Goal: Task Accomplishment & Management: Manage account settings

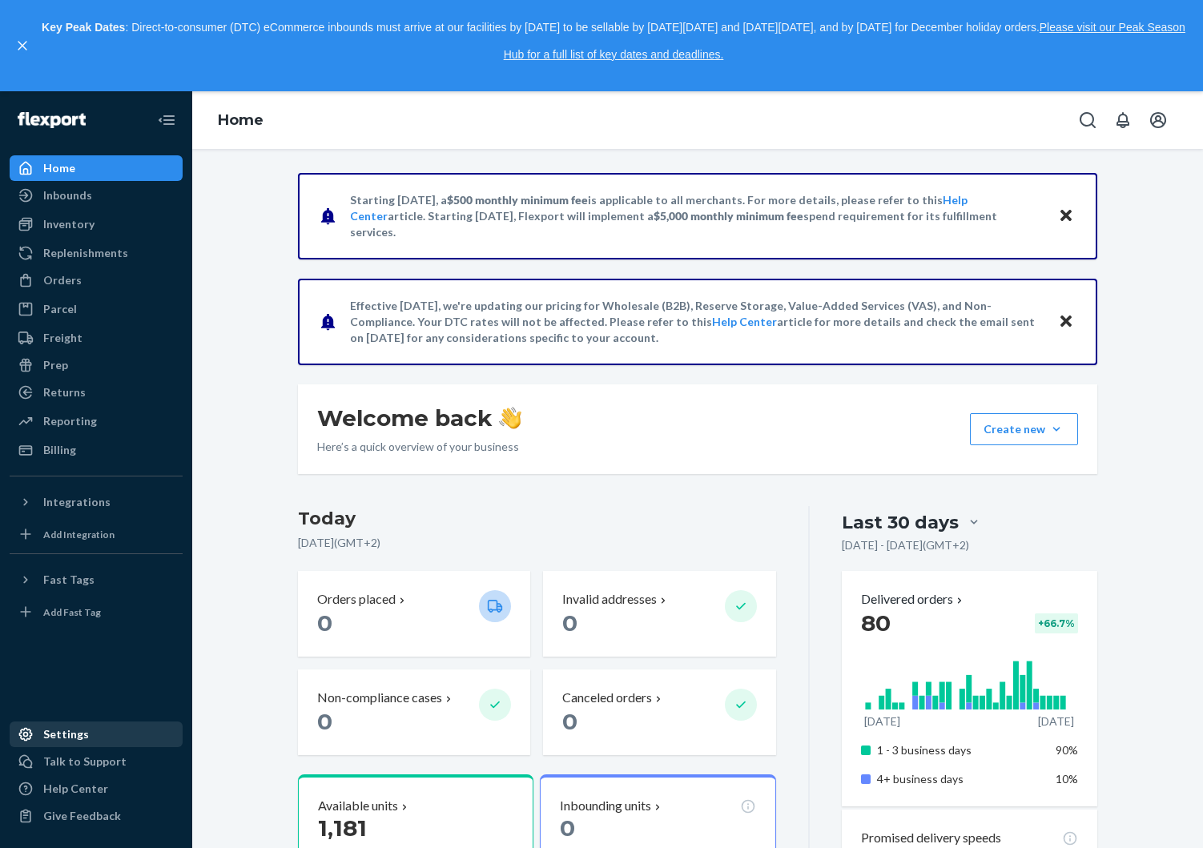
click at [88, 732] on div "Settings" at bounding box center [96, 734] width 170 height 22
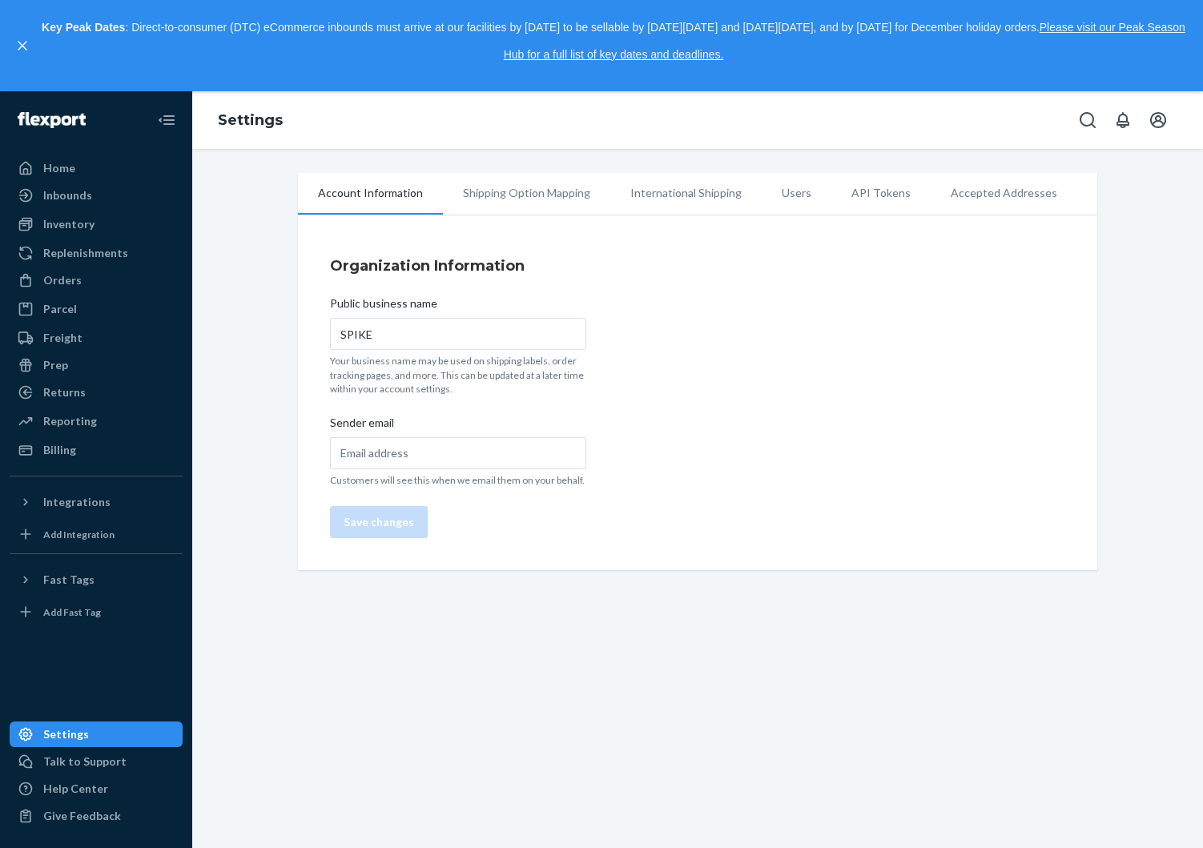
click at [474, 191] on li "Shipping Option Mapping" at bounding box center [526, 193] width 167 height 40
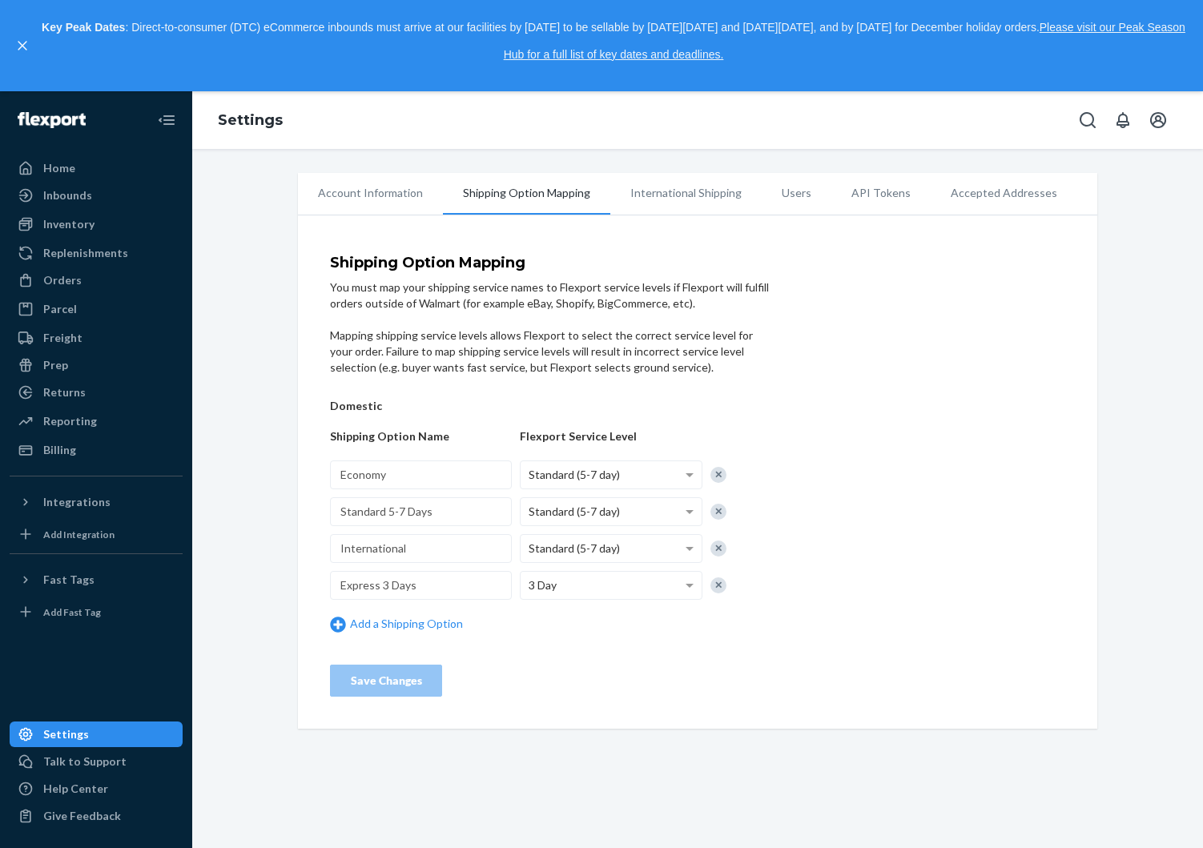
click at [956, 199] on li "Accepted Addresses" at bounding box center [1004, 193] width 147 height 40
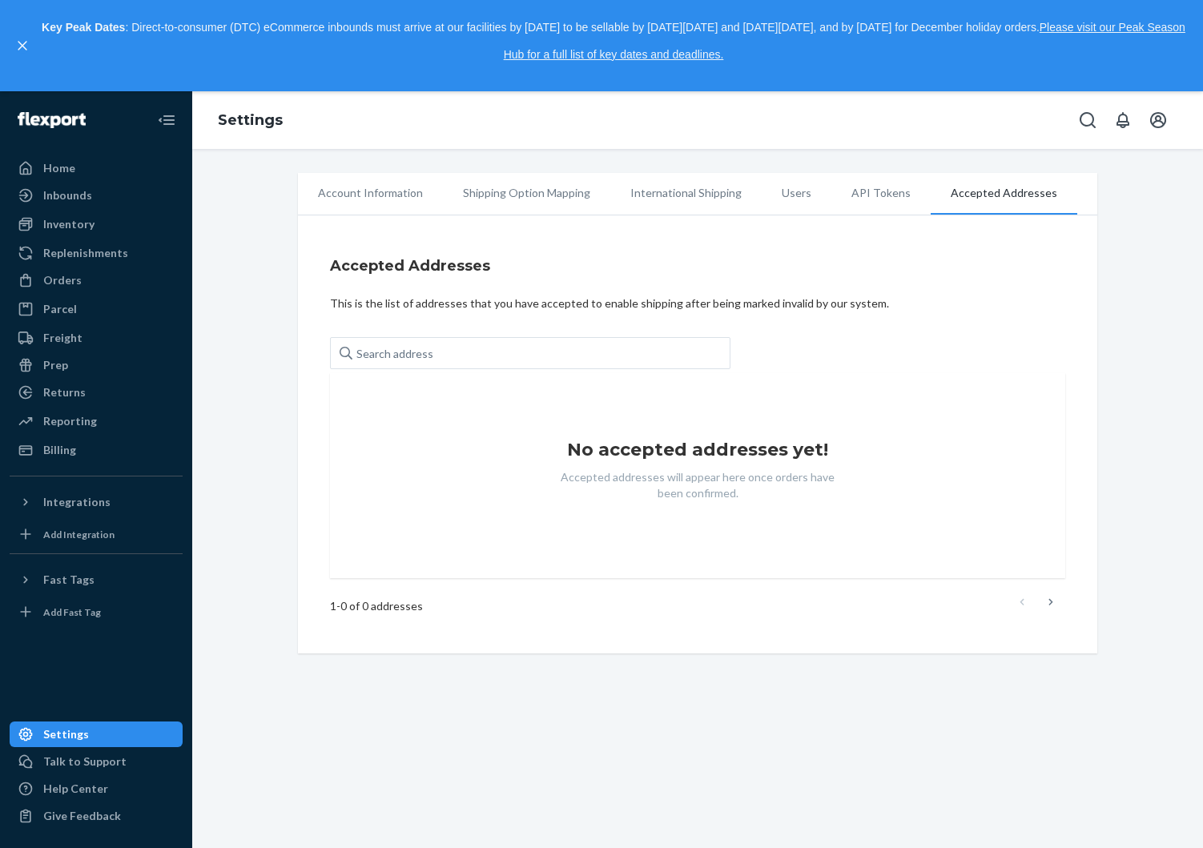
click at [770, 197] on li "Users" at bounding box center [797, 193] width 70 height 40
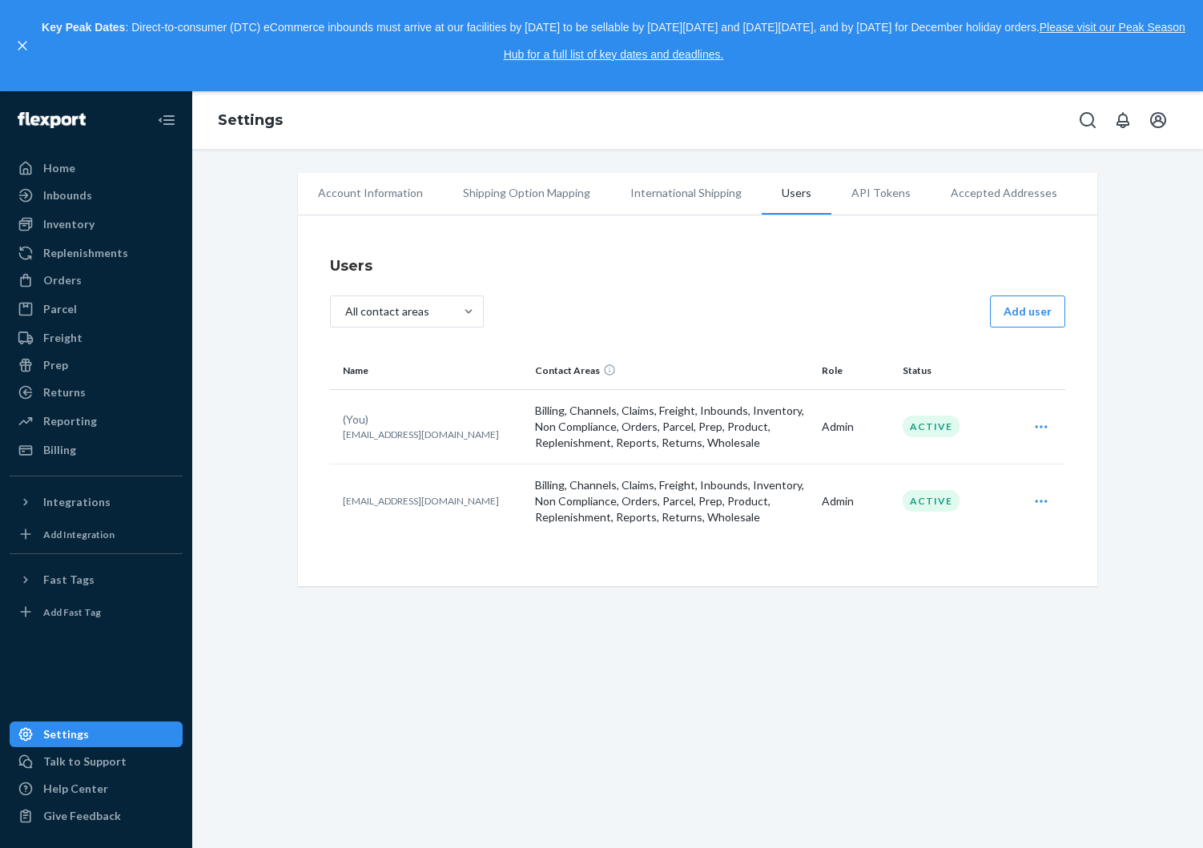
click at [683, 195] on li "International Shipping" at bounding box center [686, 193] width 151 height 40
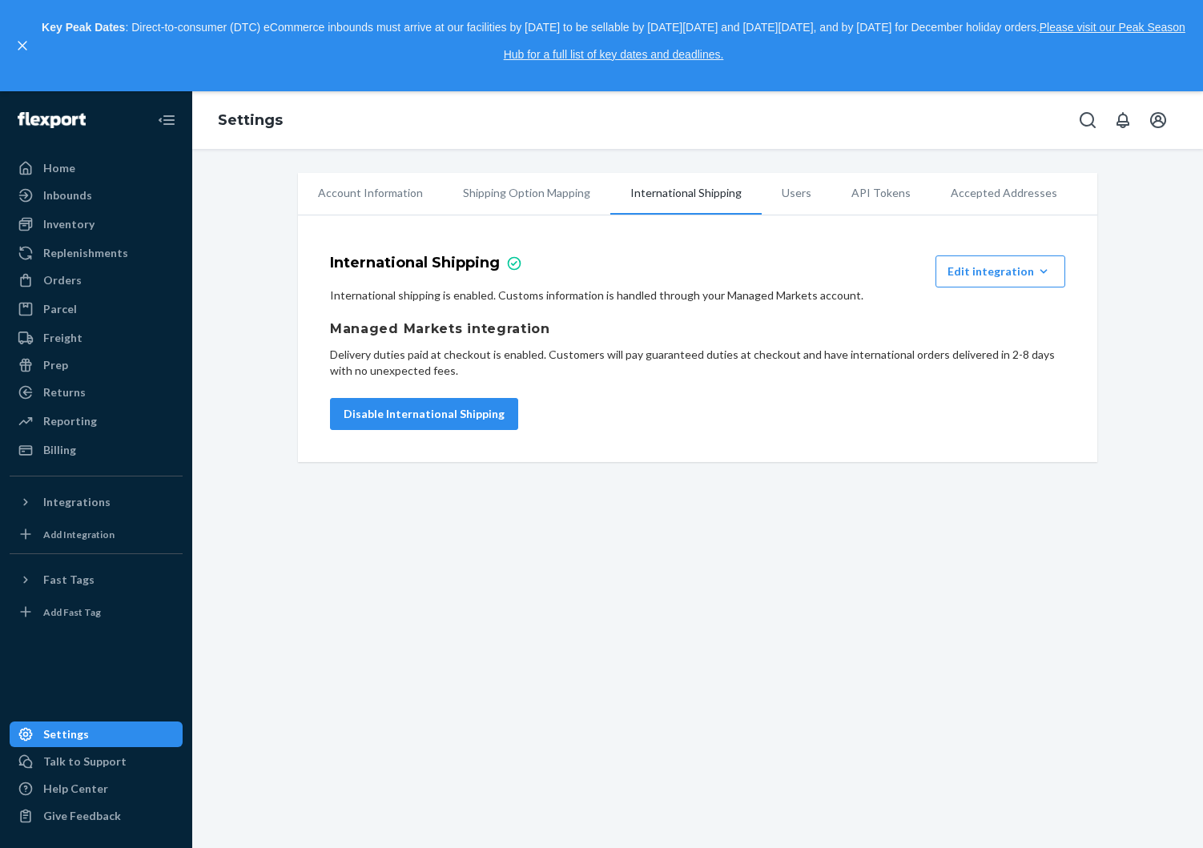
click at [562, 189] on li "Shipping Option Mapping" at bounding box center [526, 193] width 167 height 40
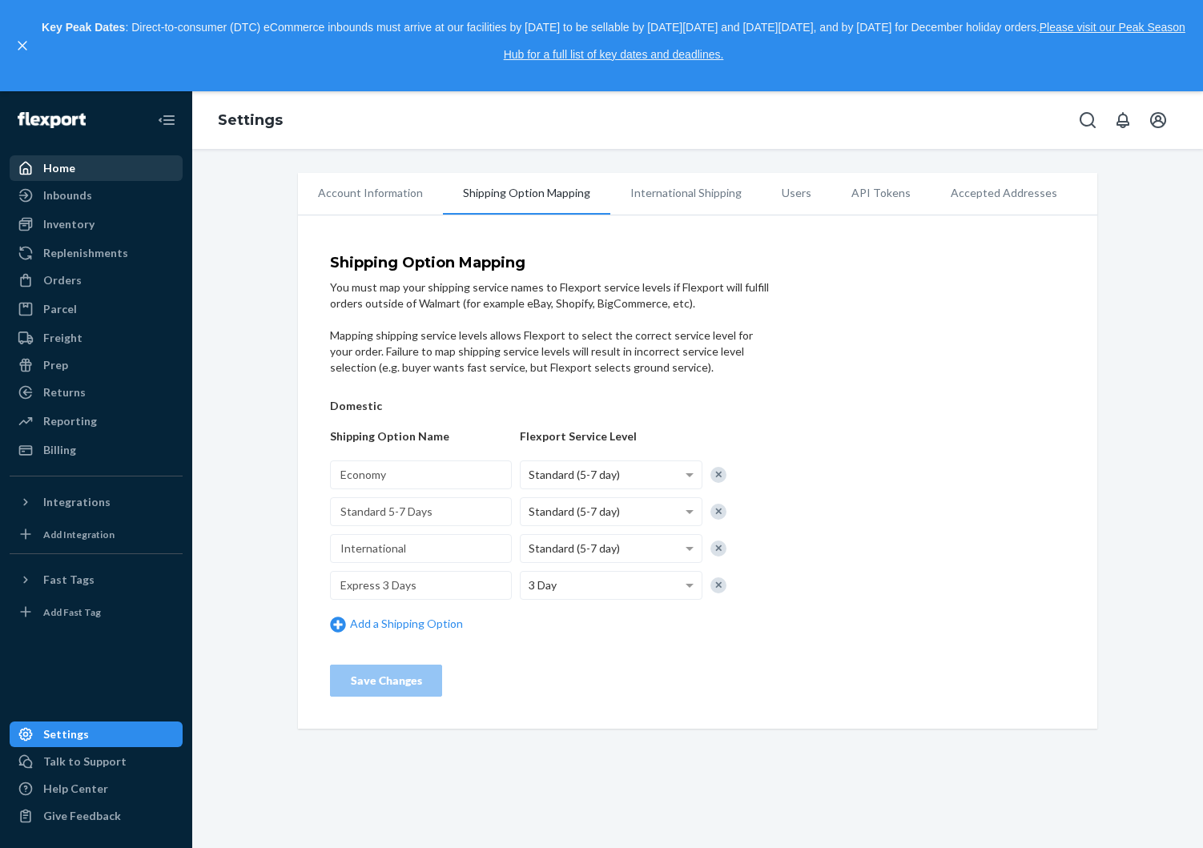
click at [91, 169] on div "Home" at bounding box center [96, 168] width 170 height 22
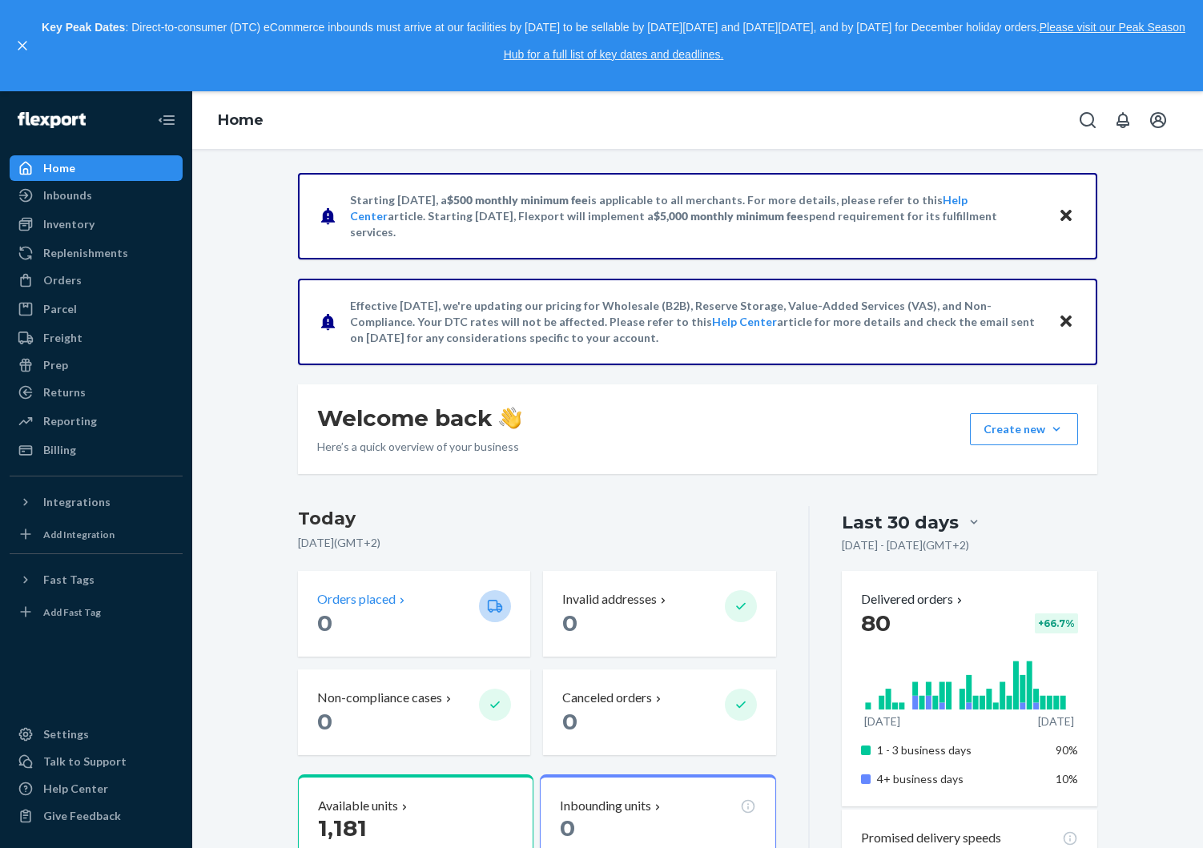
scroll to position [614, 0]
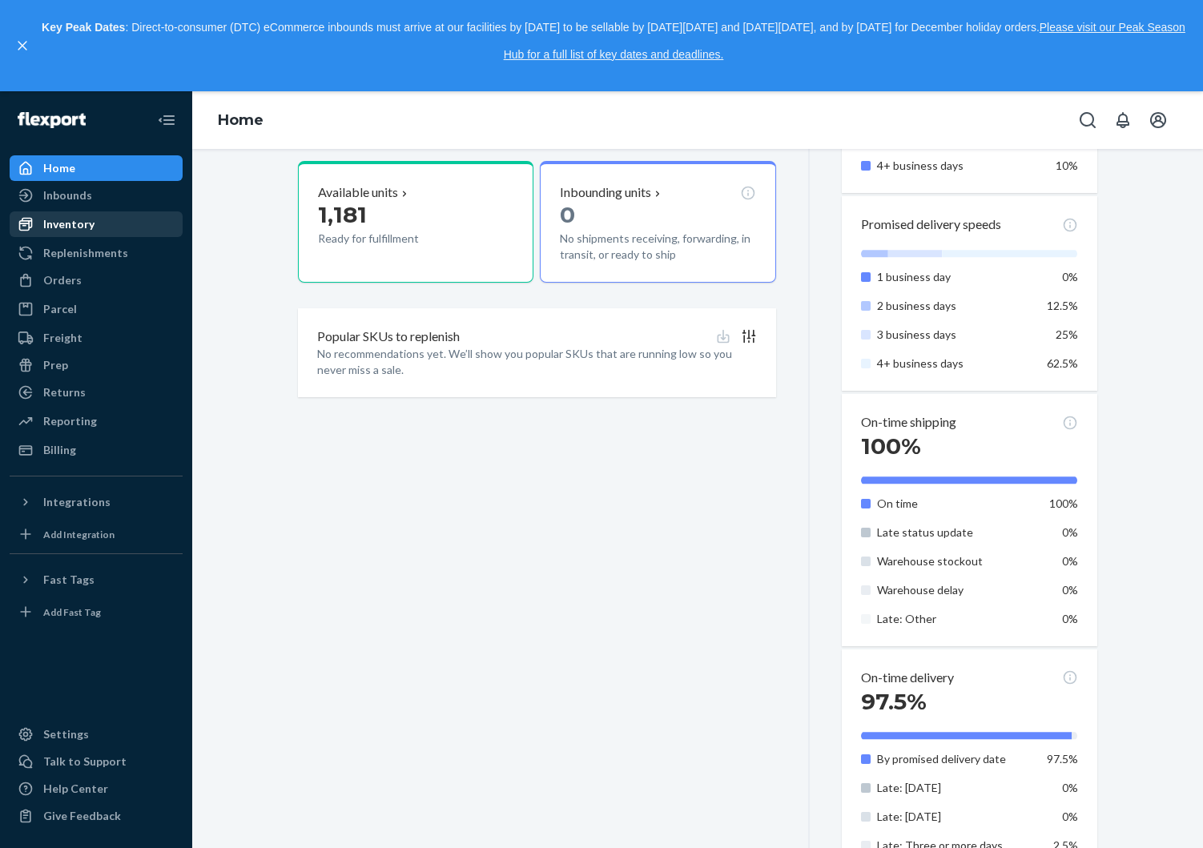
click at [71, 224] on div "Inventory" at bounding box center [68, 224] width 51 height 16
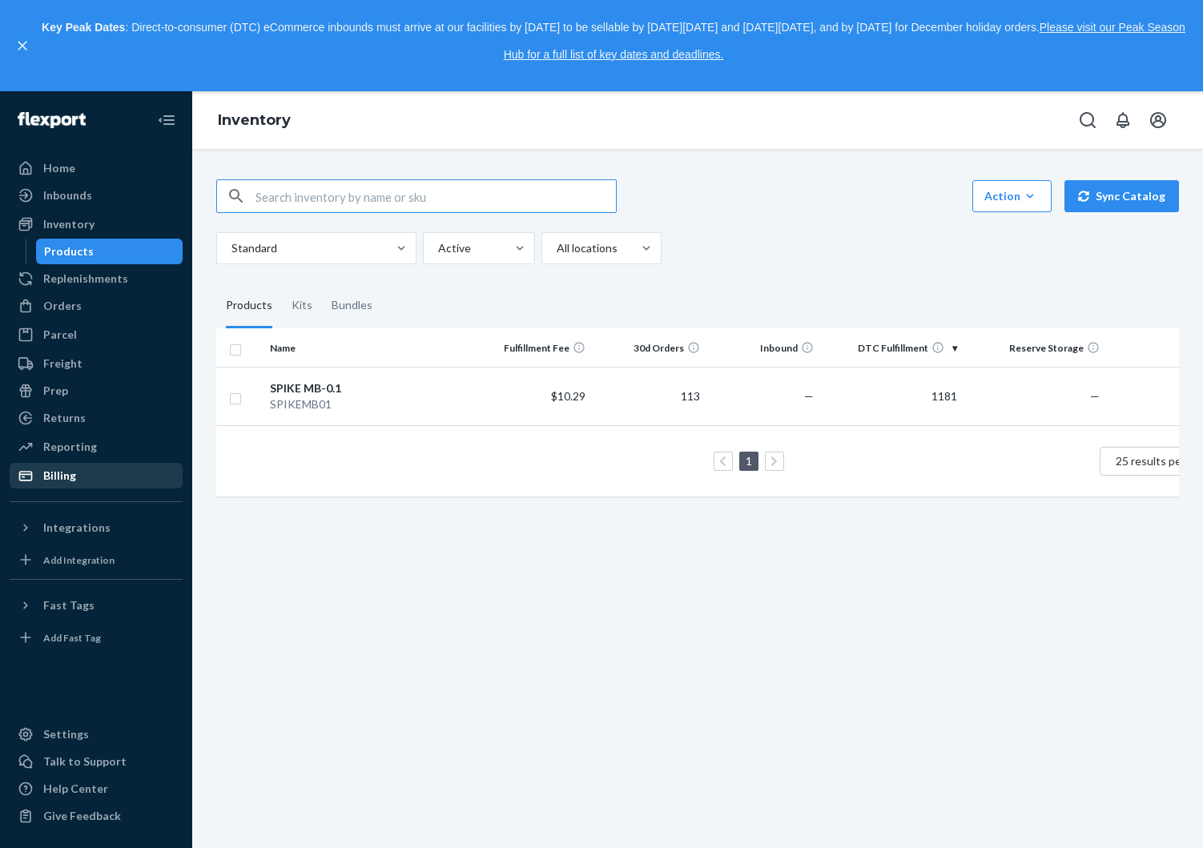
click at [95, 478] on div "Billing" at bounding box center [96, 476] width 170 height 22
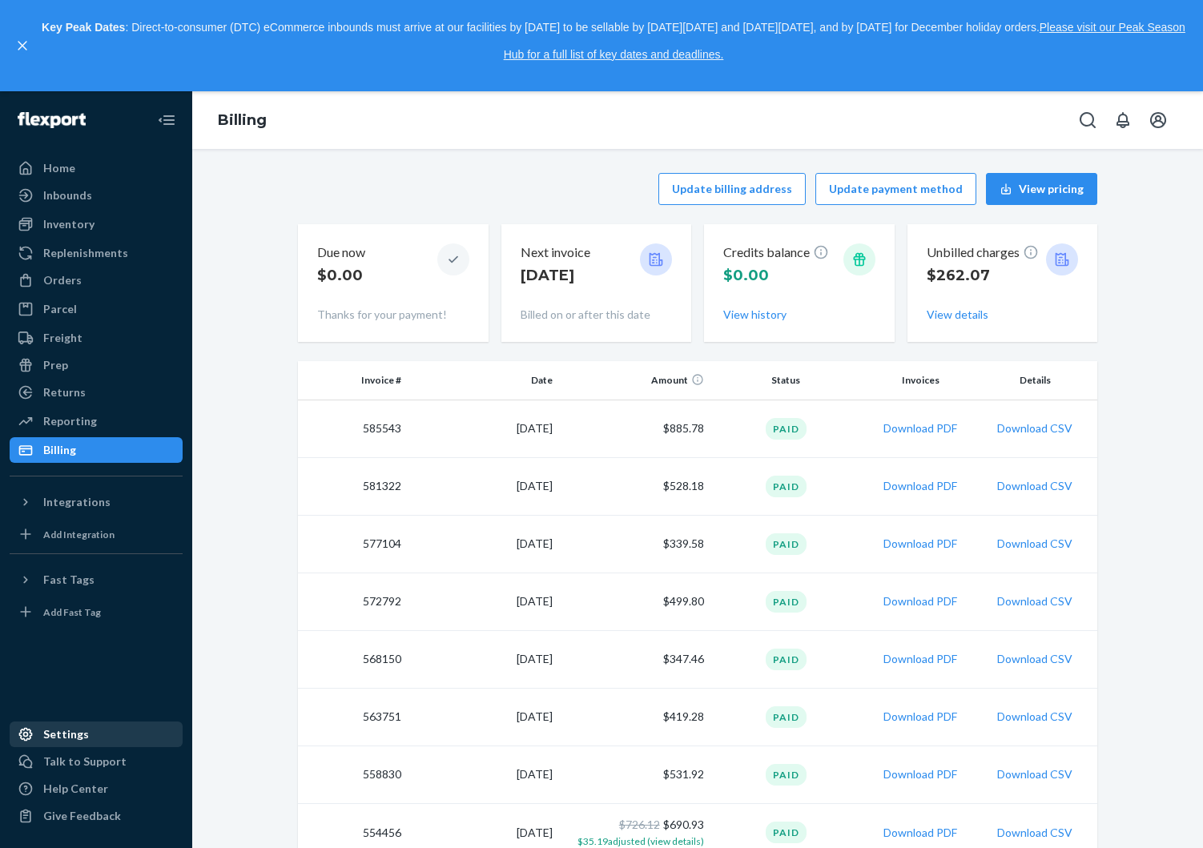
click at [63, 725] on div "Settings" at bounding box center [96, 734] width 170 height 22
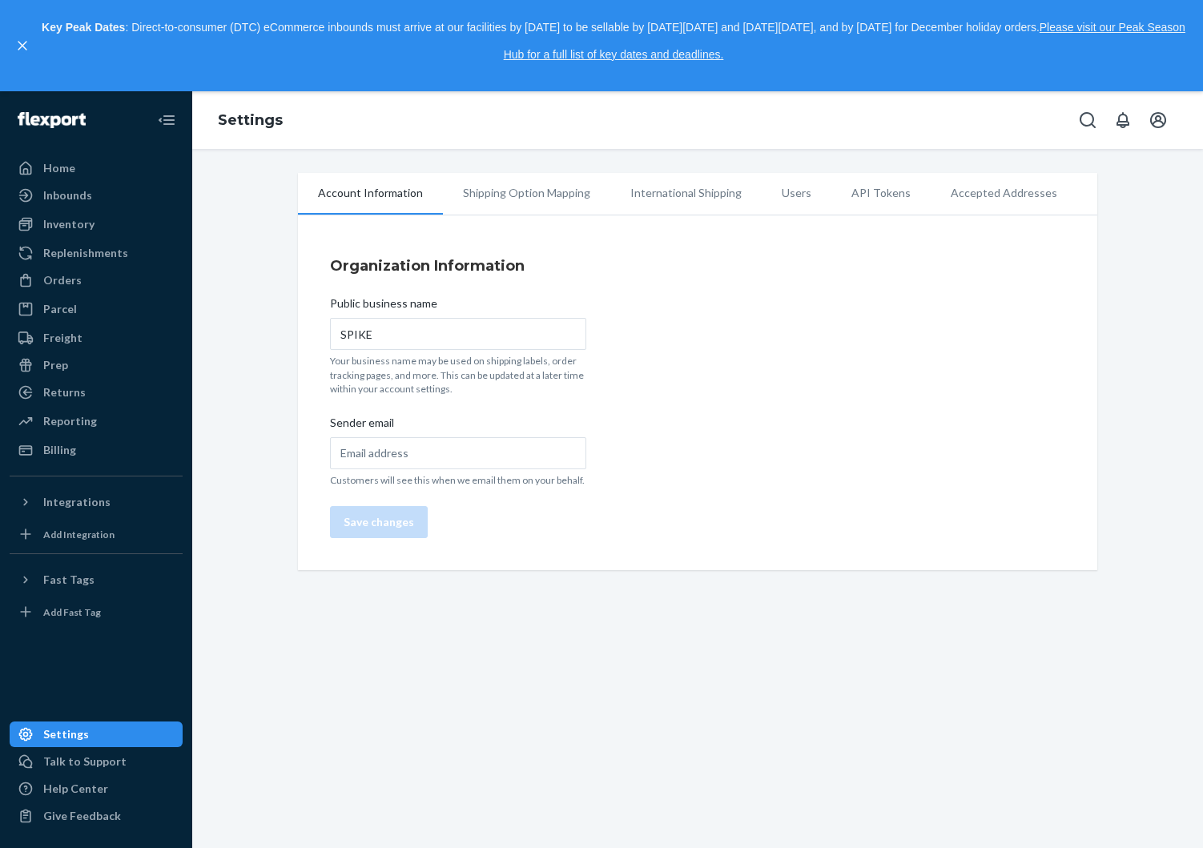
click at [457, 197] on li "Shipping Option Mapping" at bounding box center [526, 193] width 167 height 40
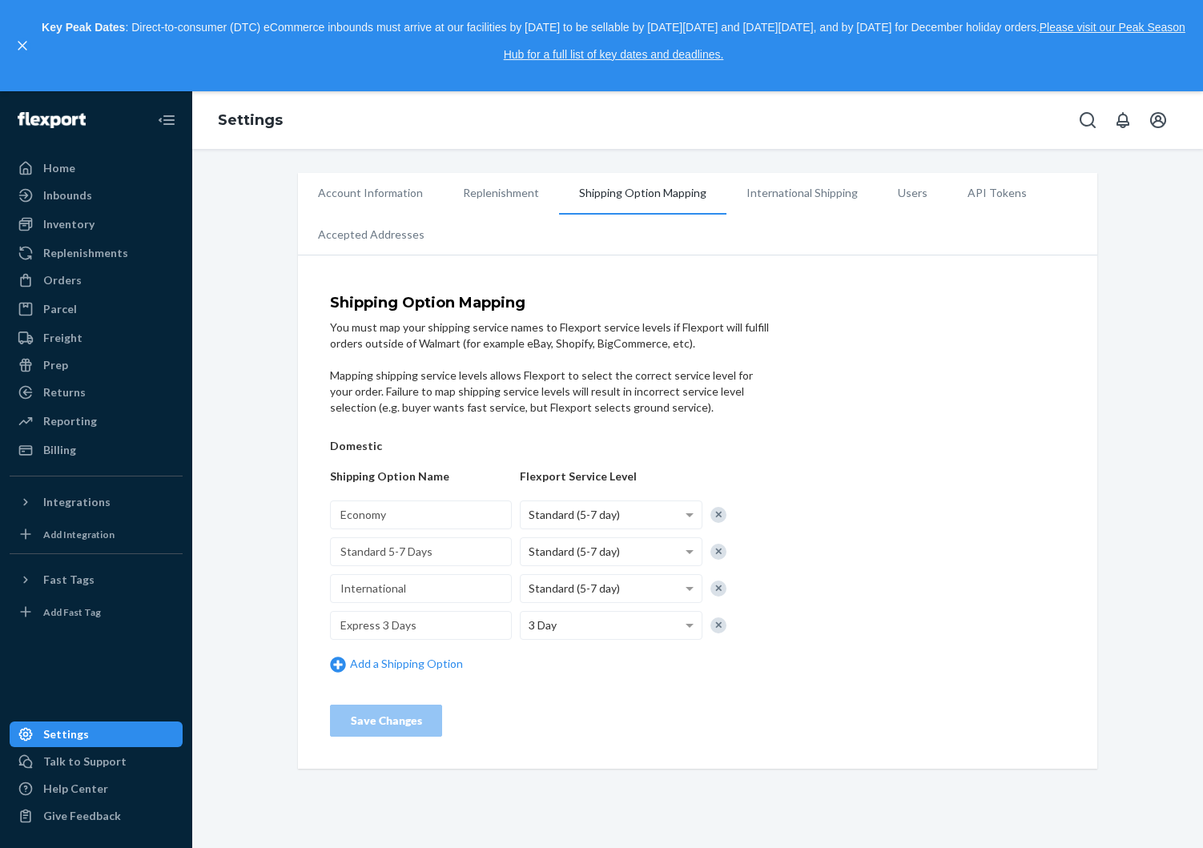
click at [656, 206] on li "Shipping Option Mapping" at bounding box center [642, 194] width 167 height 42
click at [994, 187] on li "API Tokens" at bounding box center [997, 193] width 99 height 40
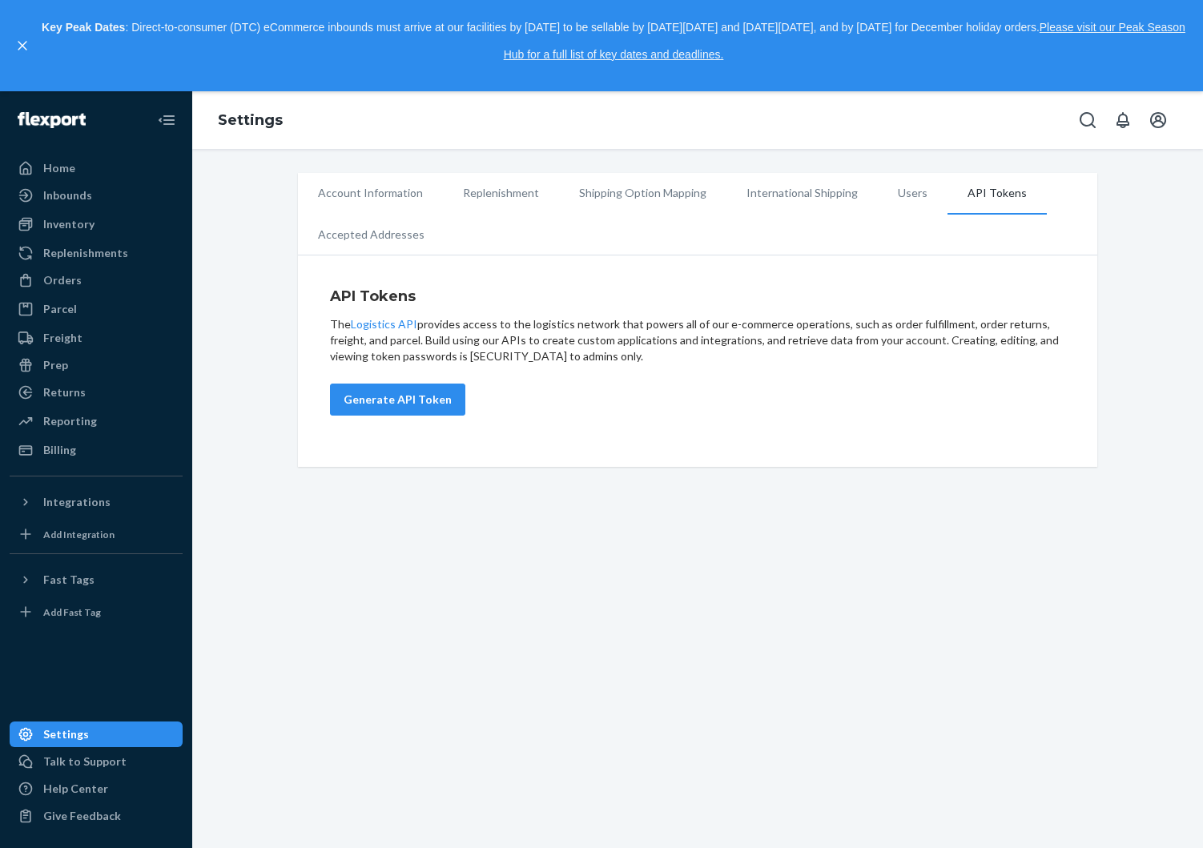
click at [902, 187] on li "Users" at bounding box center [913, 193] width 70 height 40
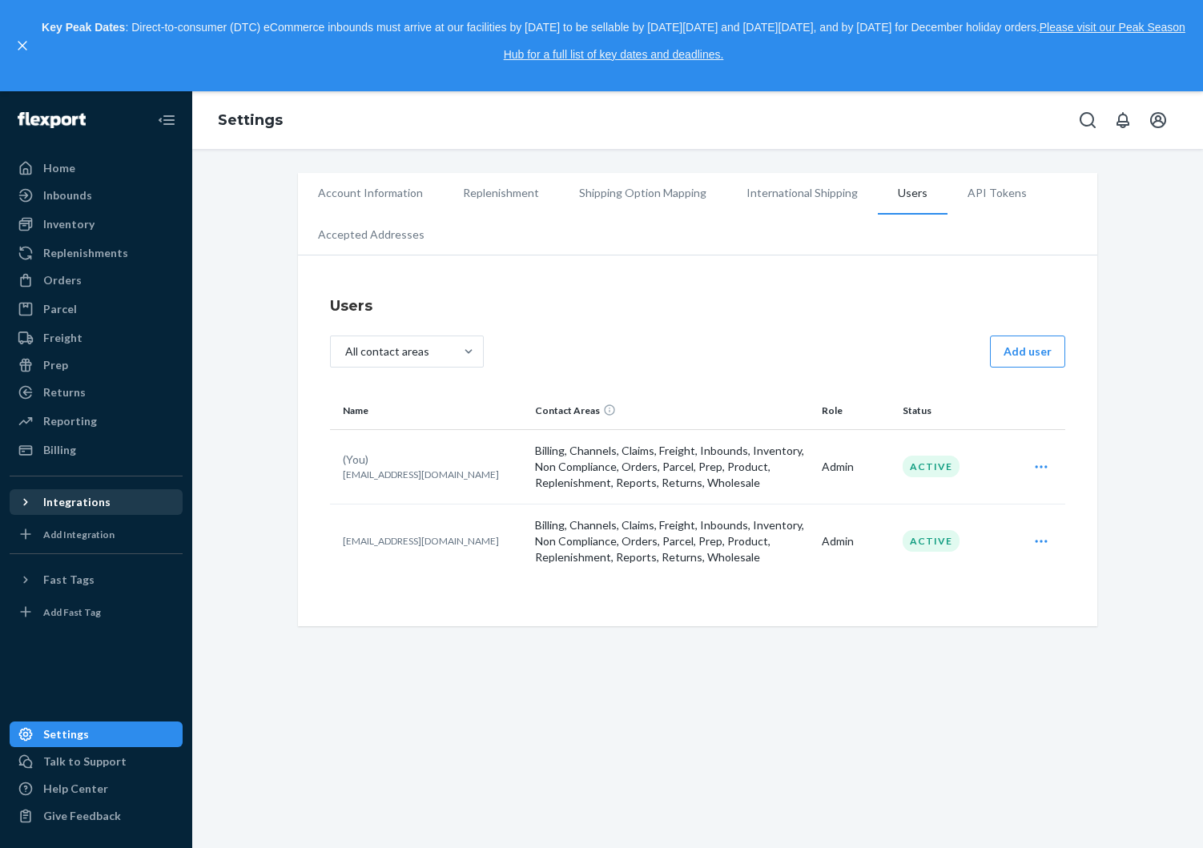
click at [99, 504] on div "Integrations" at bounding box center [76, 502] width 67 height 16
click at [78, 530] on div "Shopify" at bounding box center [62, 530] width 39 height 16
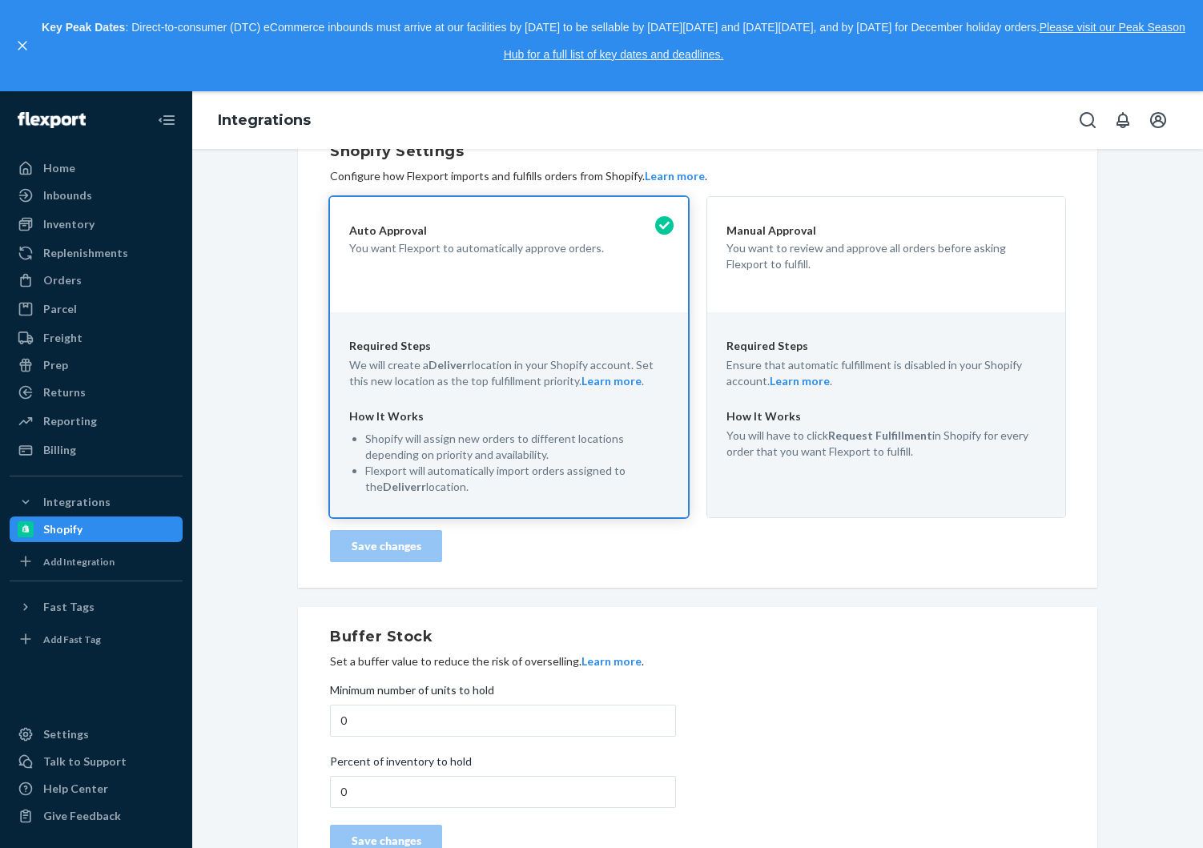
scroll to position [445, 0]
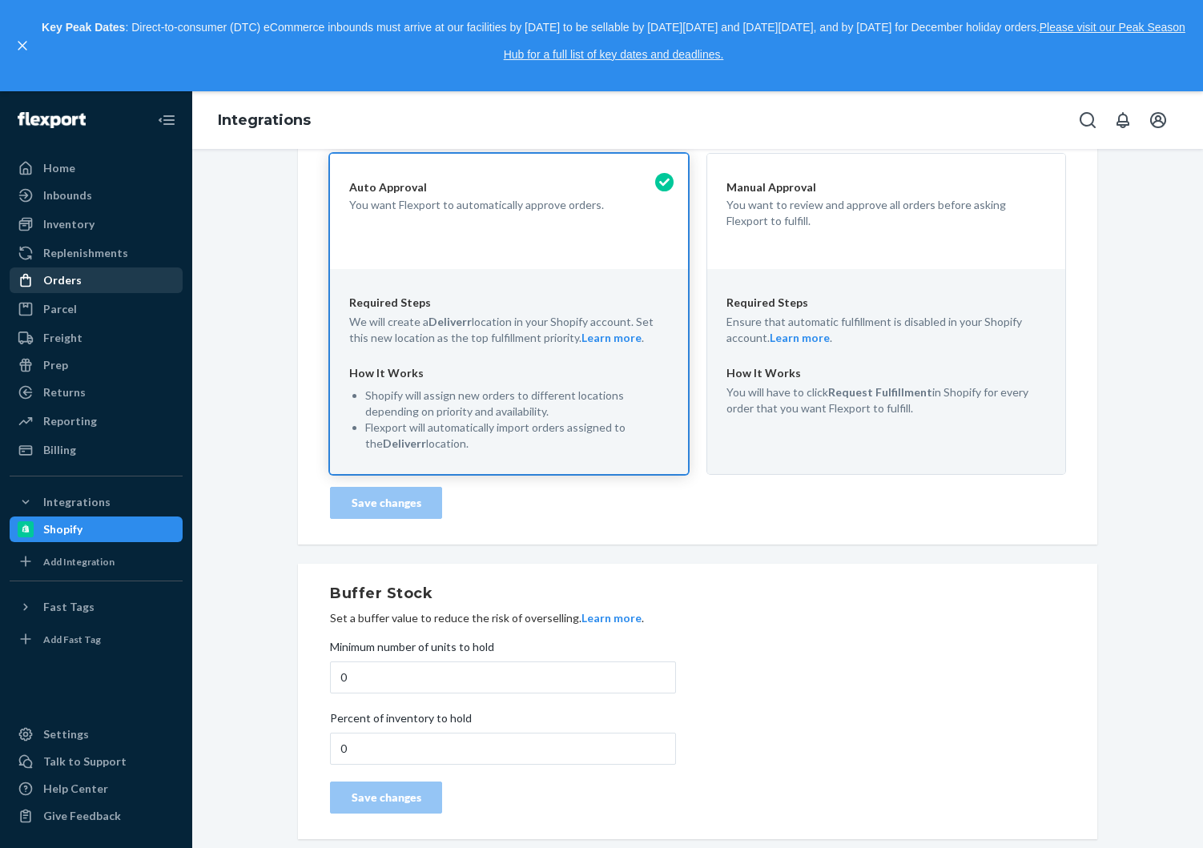
click at [99, 271] on div "Orders" at bounding box center [96, 280] width 170 height 22
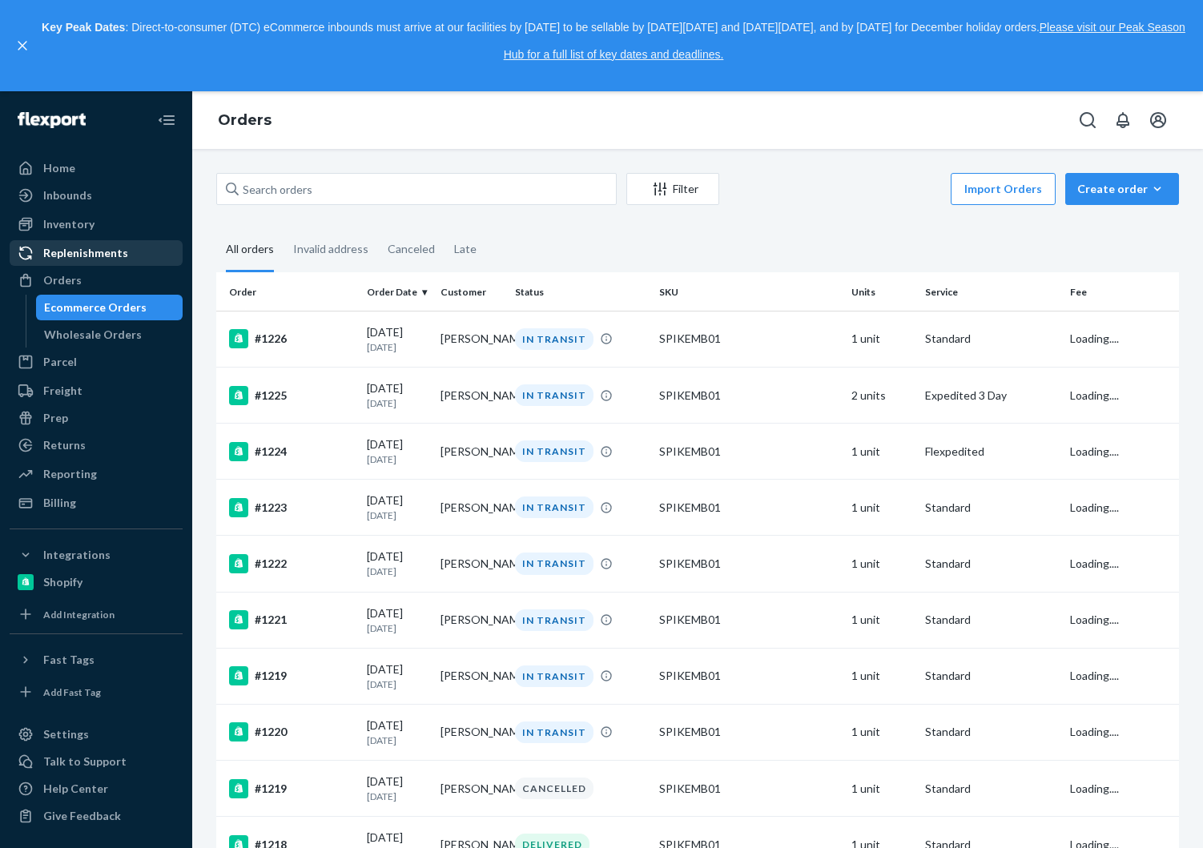
click at [109, 252] on div "Replenishments" at bounding box center [85, 253] width 85 height 16
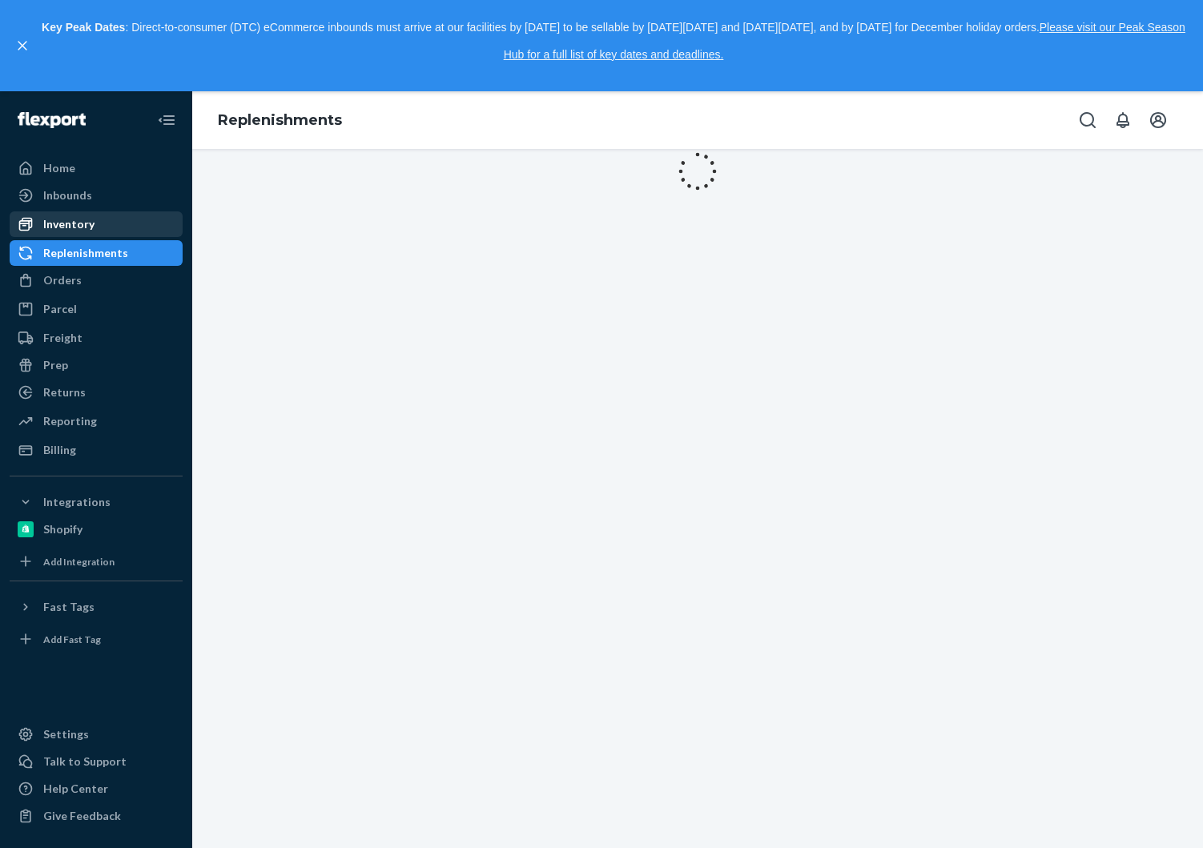
click at [107, 222] on div "Inventory" at bounding box center [96, 224] width 170 height 22
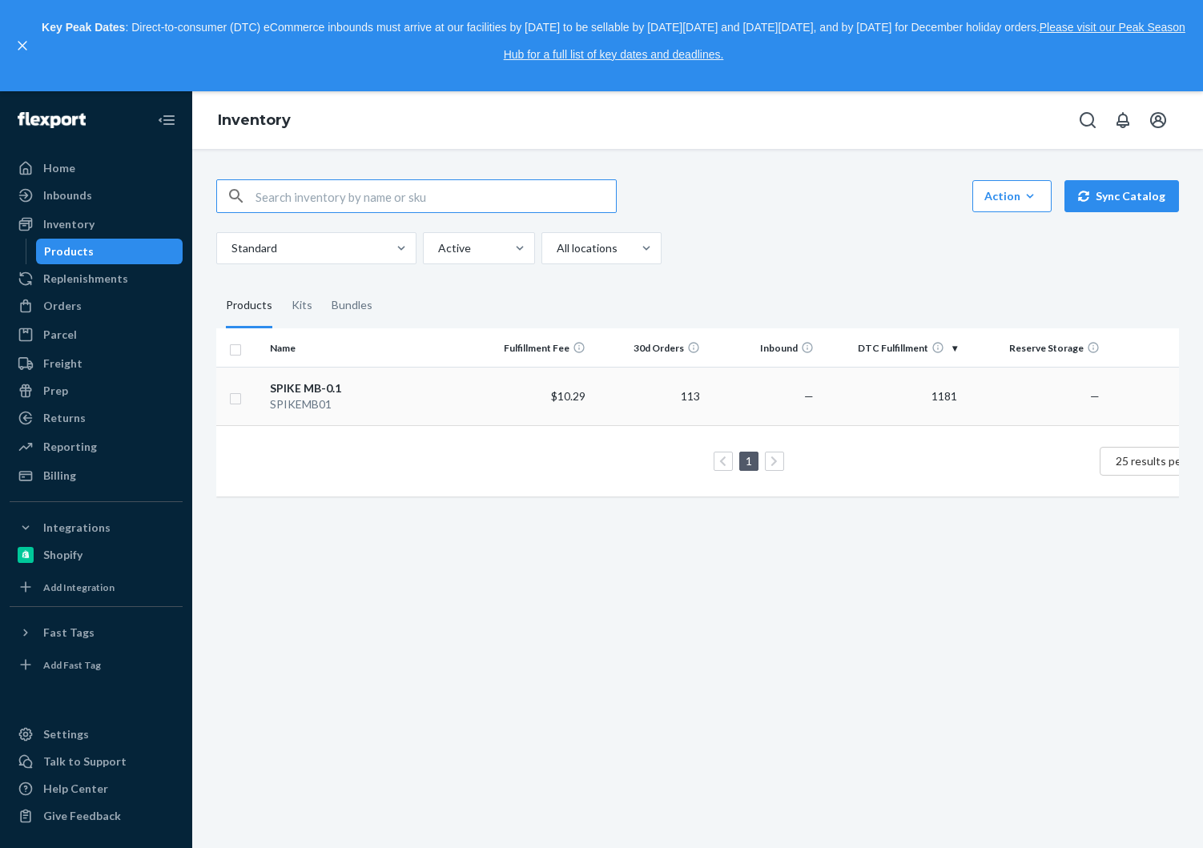
click at [449, 402] on div "SPIKEMB01" at bounding box center [370, 405] width 201 height 16
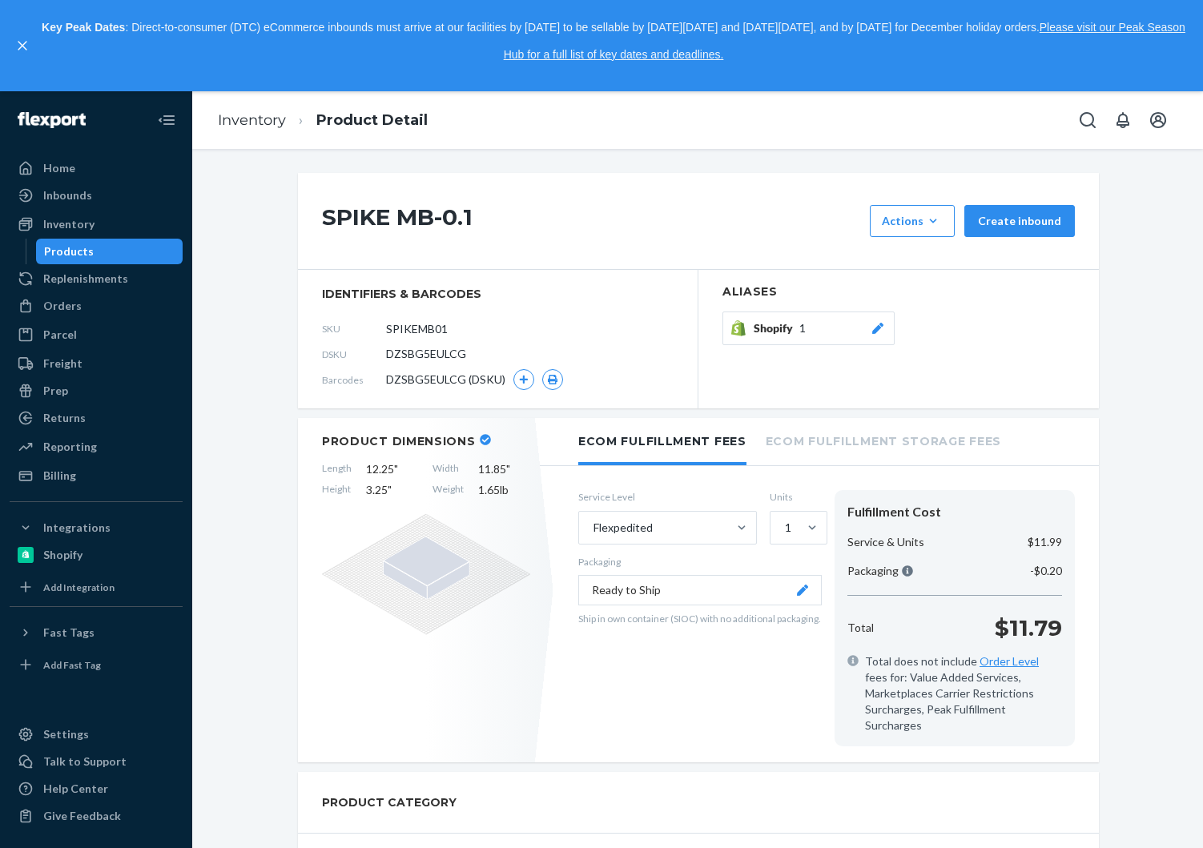
click at [437, 353] on span "DZSBG5EULCG" at bounding box center [426, 354] width 80 height 16
copy span "DZSBG5EULCG"
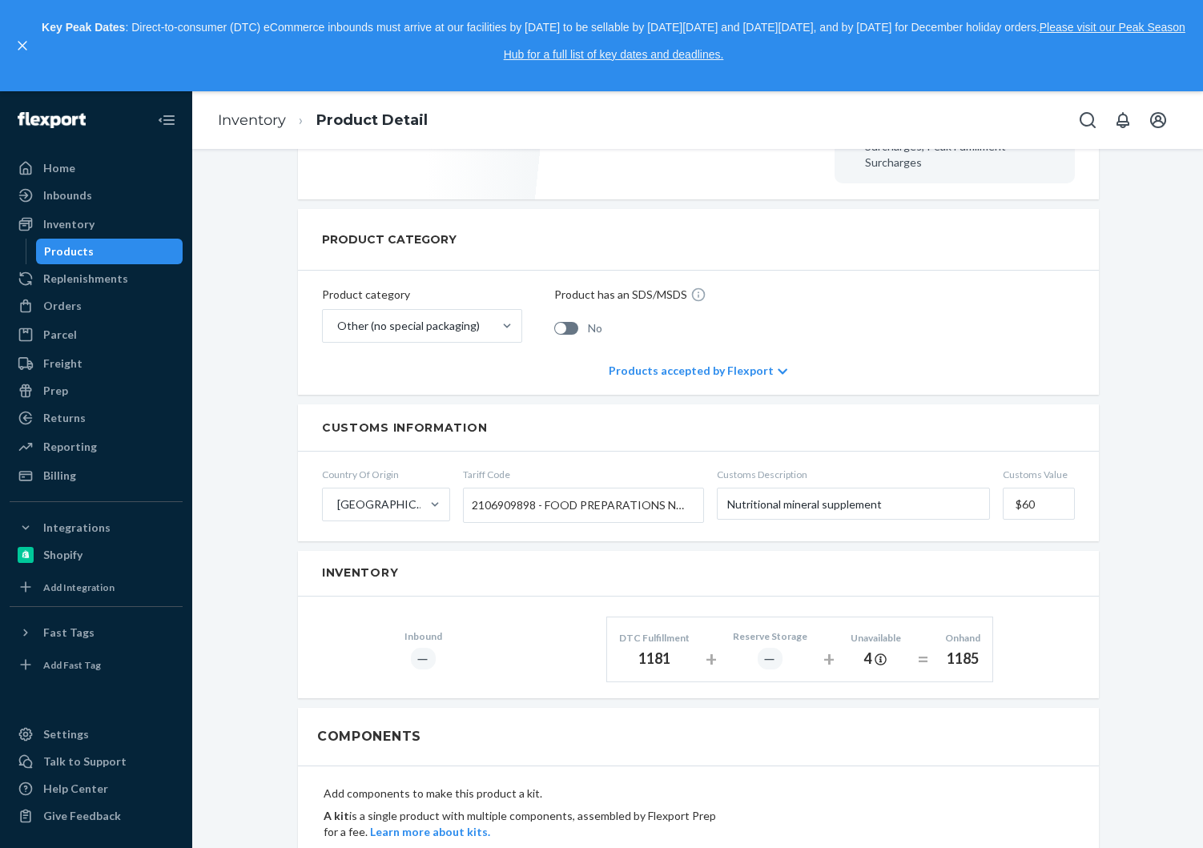
scroll to position [990, 0]
